Goal: Information Seeking & Learning: Learn about a topic

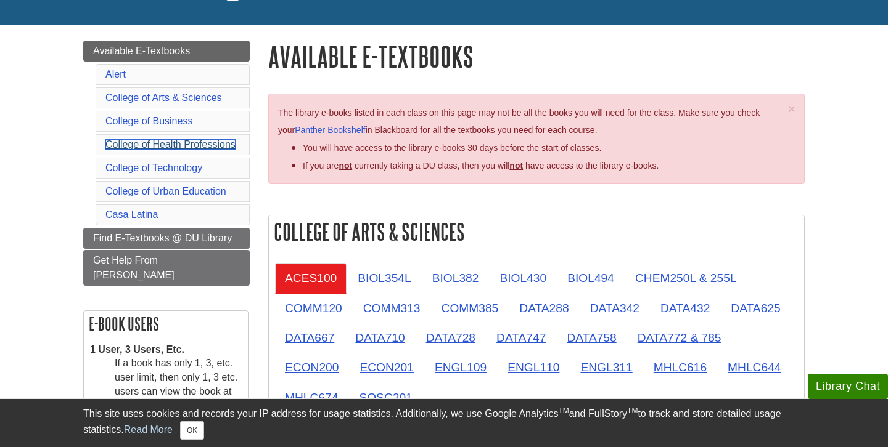
click at [203, 149] on link "College of Health Professions" at bounding box center [170, 144] width 130 height 10
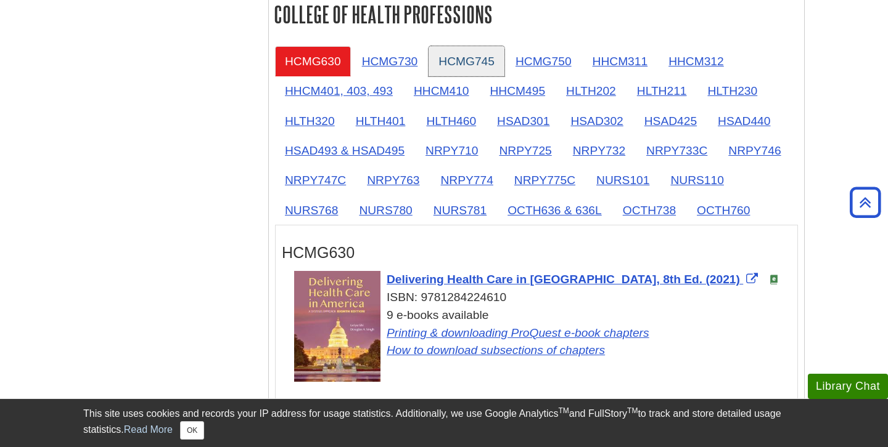
click at [465, 59] on link "HCMG745" at bounding box center [466, 61] width 76 height 30
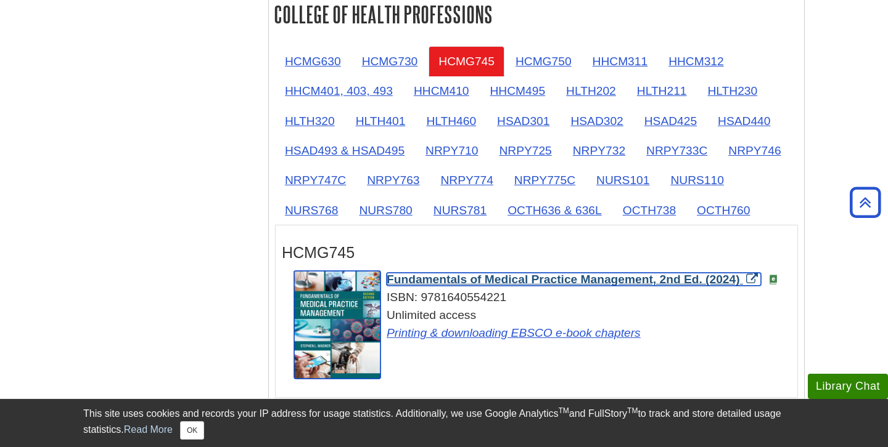
click at [520, 280] on span "Fundamentals of Medical Practice Management, 2nd Ed. (2024)" at bounding box center [562, 279] width 353 height 13
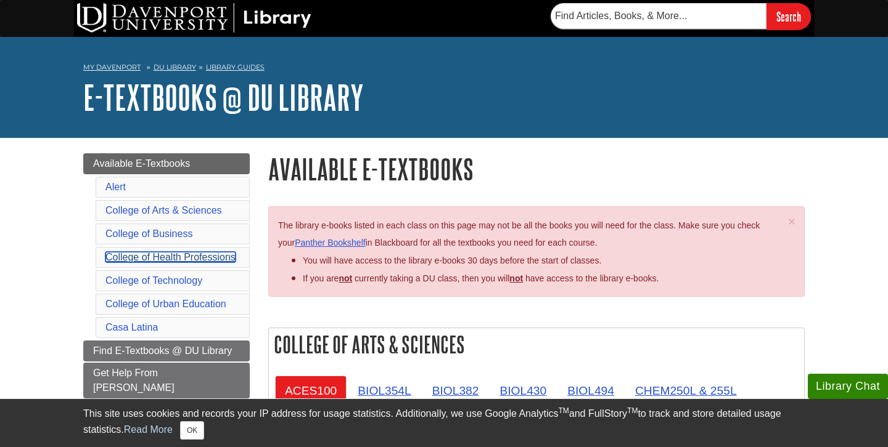
click at [190, 255] on link "College of Health Professions" at bounding box center [170, 257] width 130 height 10
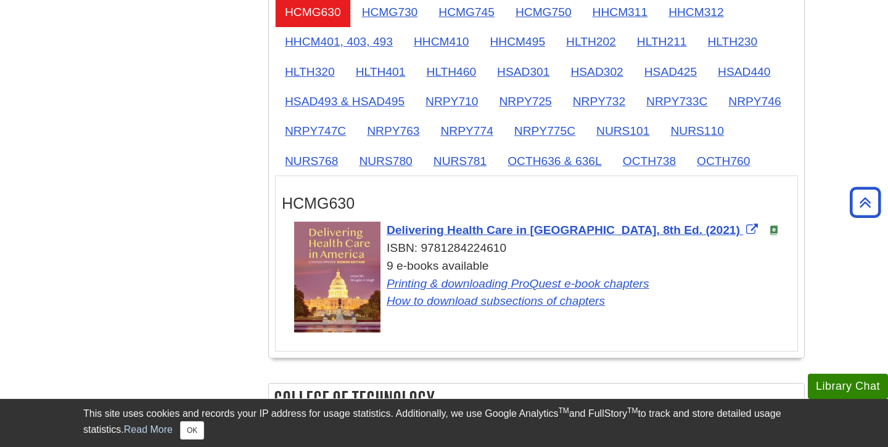
scroll to position [1165, 0]
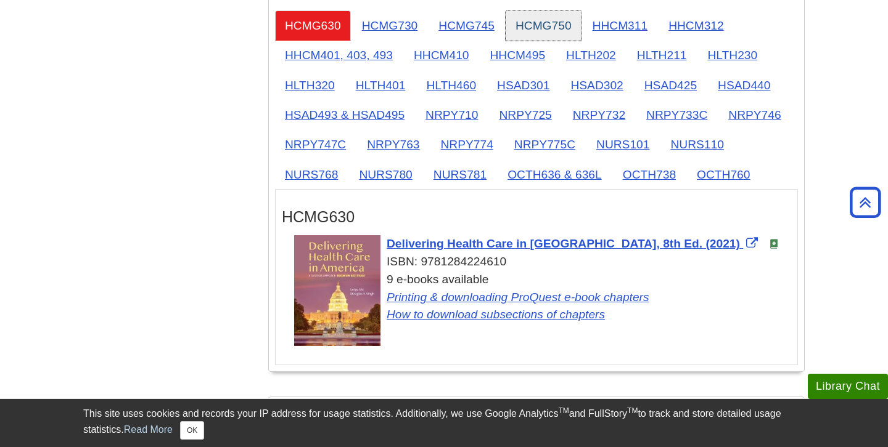
click at [547, 31] on link "HCMG750" at bounding box center [543, 25] width 76 height 30
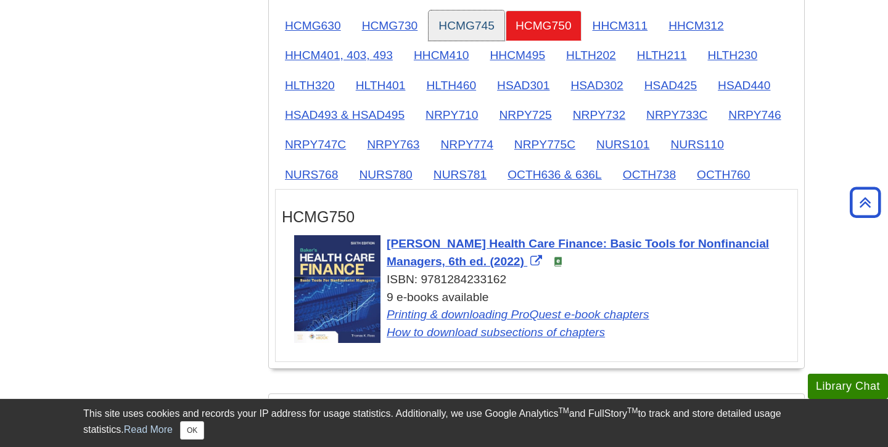
click at [469, 31] on link "HCMG745" at bounding box center [466, 25] width 76 height 30
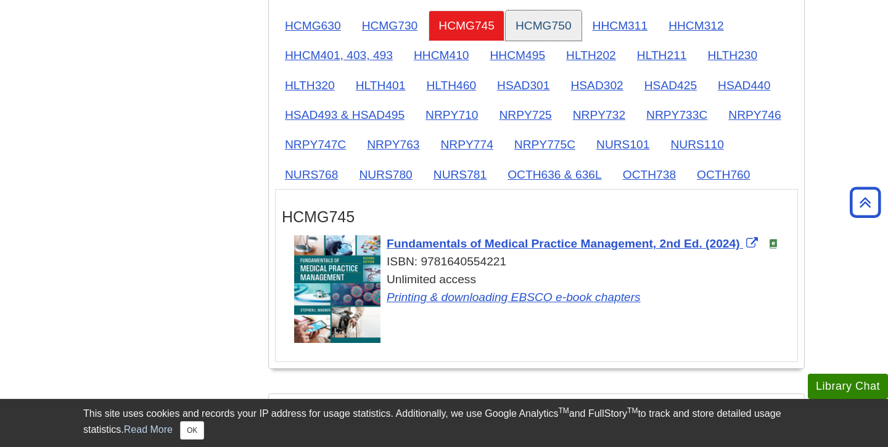
click at [557, 25] on link "HCMG750" at bounding box center [543, 25] width 76 height 30
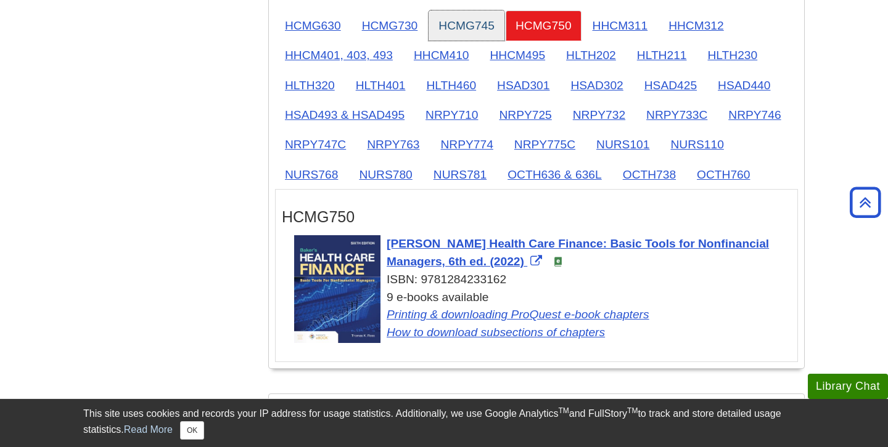
click at [439, 25] on link "HCMG745" at bounding box center [466, 25] width 76 height 30
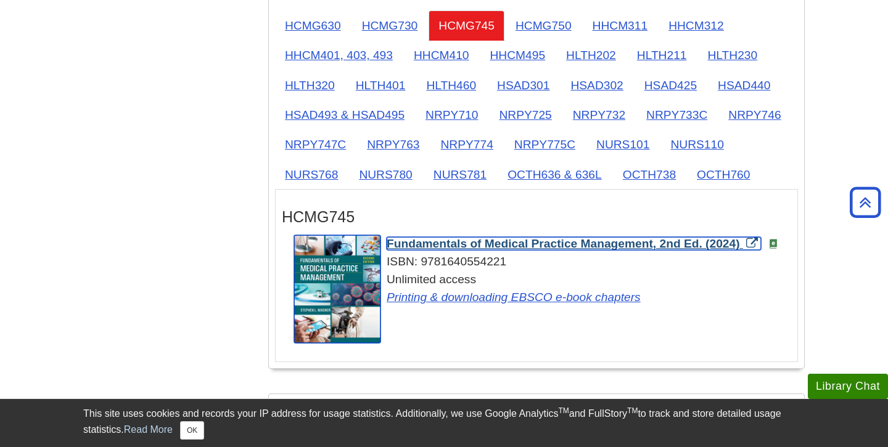
click at [492, 242] on span "Fundamentals of Medical Practice Management, 2nd Ed. (2024)" at bounding box center [562, 243] width 353 height 13
